Goal: Task Accomplishment & Management: Use online tool/utility

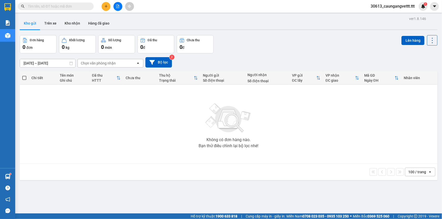
click at [118, 7] on icon "file-add" at bounding box center [118, 7] width 4 height 4
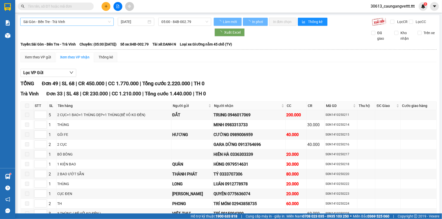
click at [77, 23] on span "Sài Gòn - Bến Tre - Trà Vinh" at bounding box center [66, 22] width 87 height 8
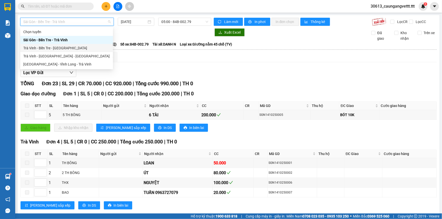
click at [58, 50] on div "Trà Vinh - Bến Tre - [GEOGRAPHIC_DATA]" at bounding box center [66, 48] width 87 height 6
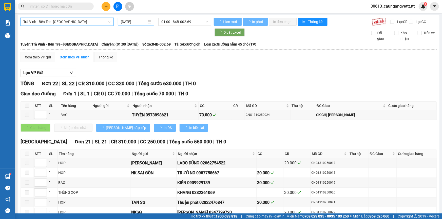
click at [123, 22] on input "[DATE]" at bounding box center [134, 22] width 26 height 6
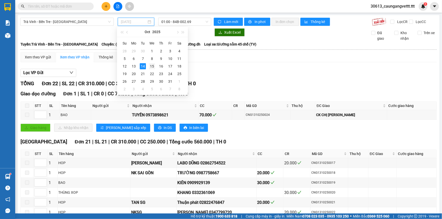
click at [153, 66] on div "15" at bounding box center [152, 66] width 6 height 6
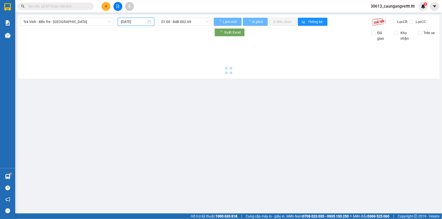
type input "[DATE]"
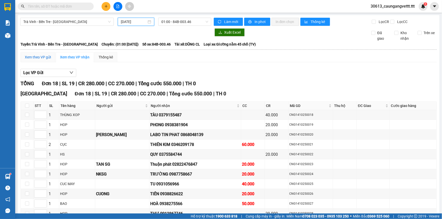
click at [37, 56] on div "Xem theo VP gửi" at bounding box center [38, 57] width 26 height 6
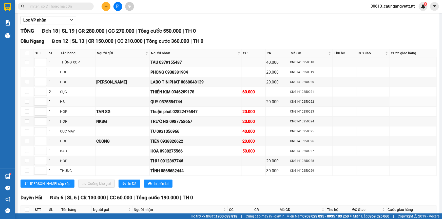
scroll to position [77, 0]
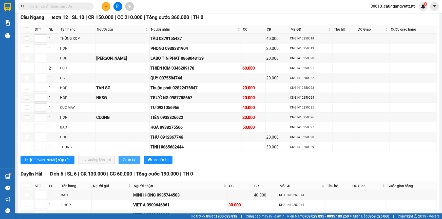
click at [128, 159] on span "In DS" at bounding box center [132, 160] width 8 height 6
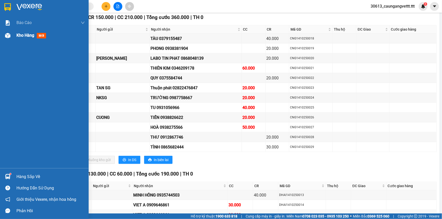
click at [23, 34] on span "Kho hàng" at bounding box center [25, 35] width 18 height 5
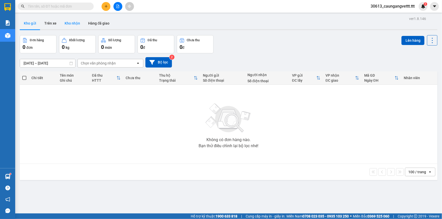
click at [71, 22] on button "Kho nhận" at bounding box center [73, 23] width 24 height 12
